Goal: Use online tool/utility: Utilize a website feature to perform a specific function

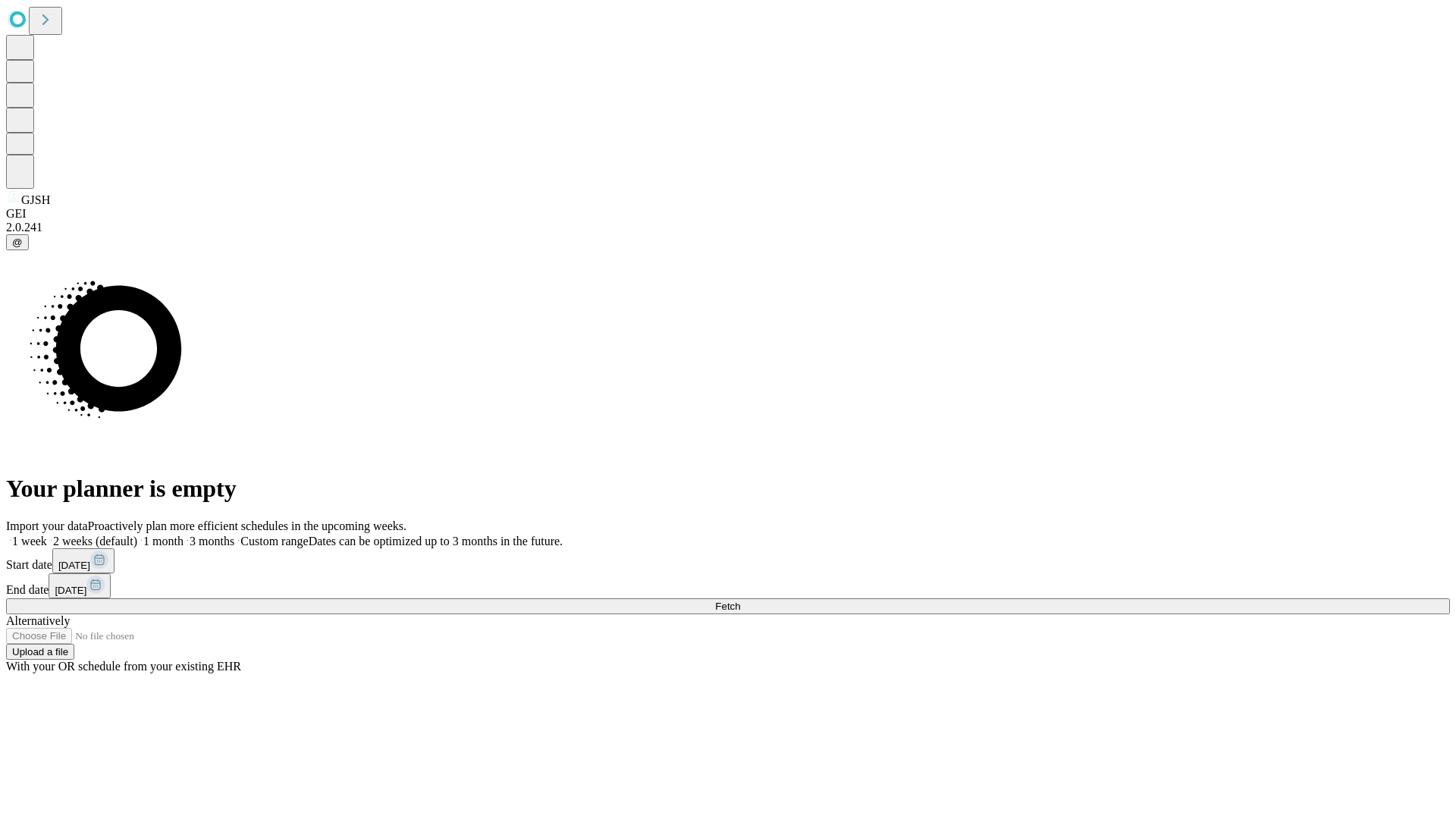
click at [740, 600] on span "Fetch" at bounding box center [727, 606] width 25 height 11
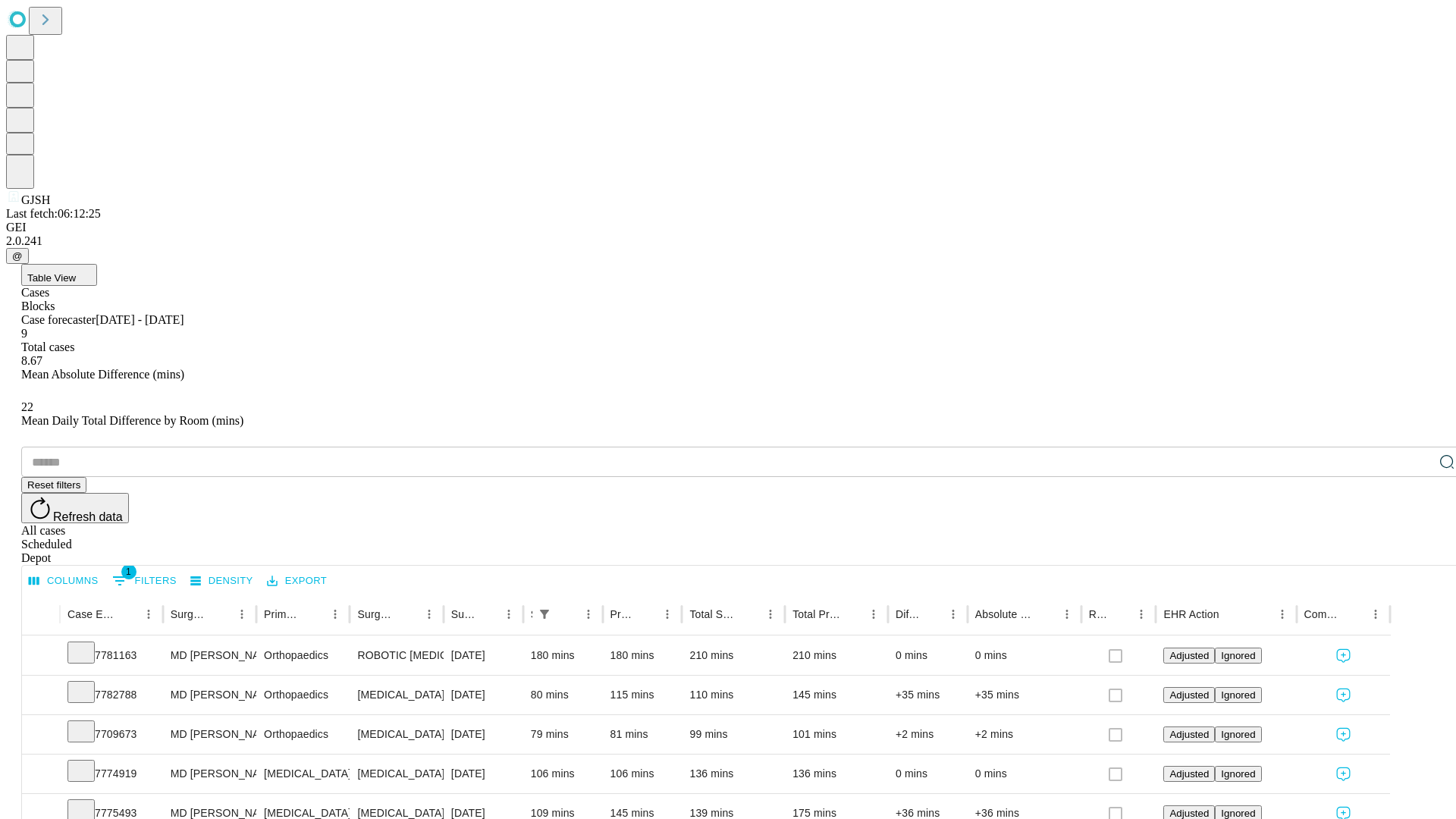
click at [76, 272] on span "Table View" at bounding box center [52, 277] width 49 height 11
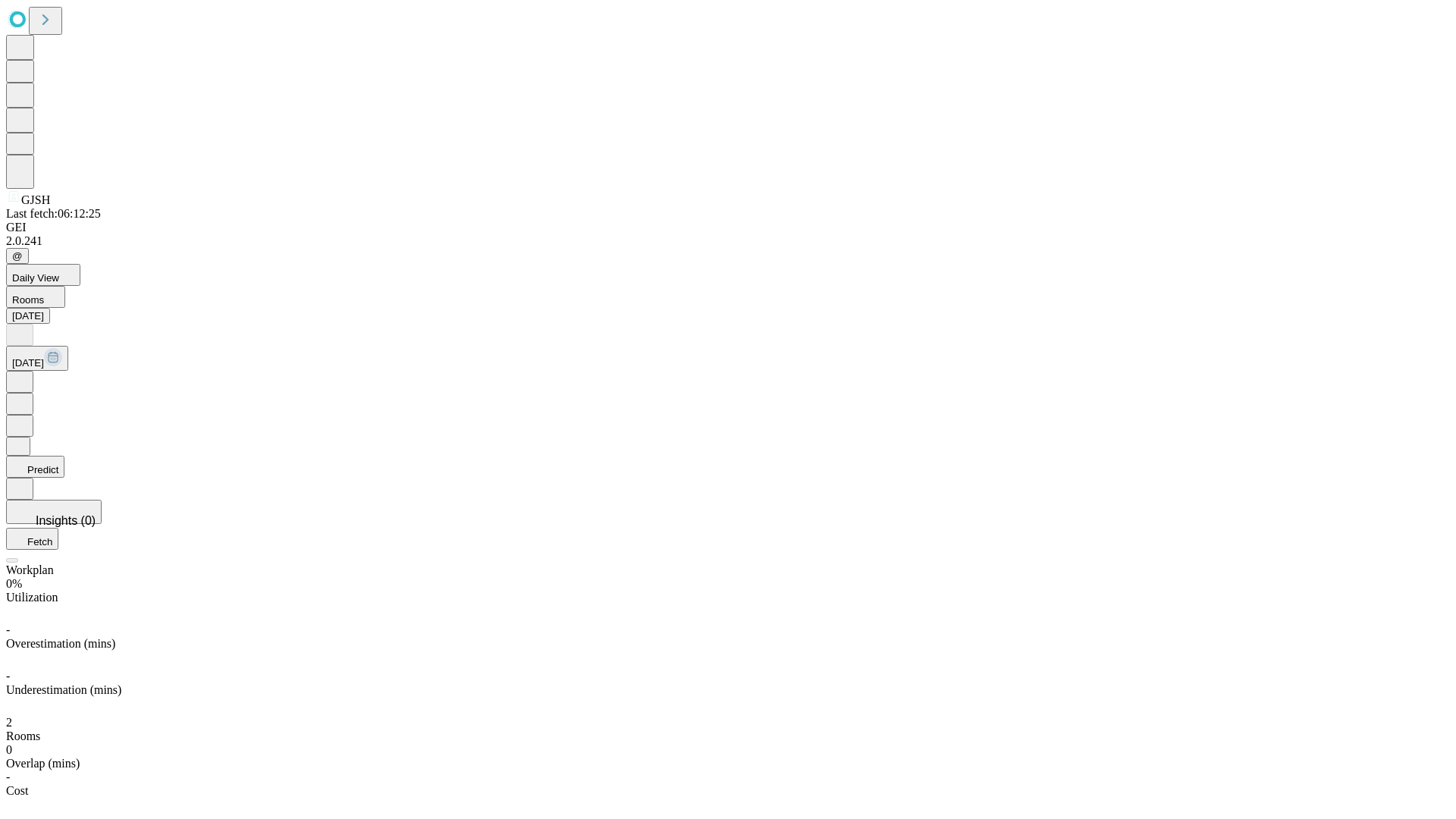
click at [65, 456] on button "Predict" at bounding box center [35, 466] width 59 height 22
